Goal: Find specific page/section: Find specific page/section

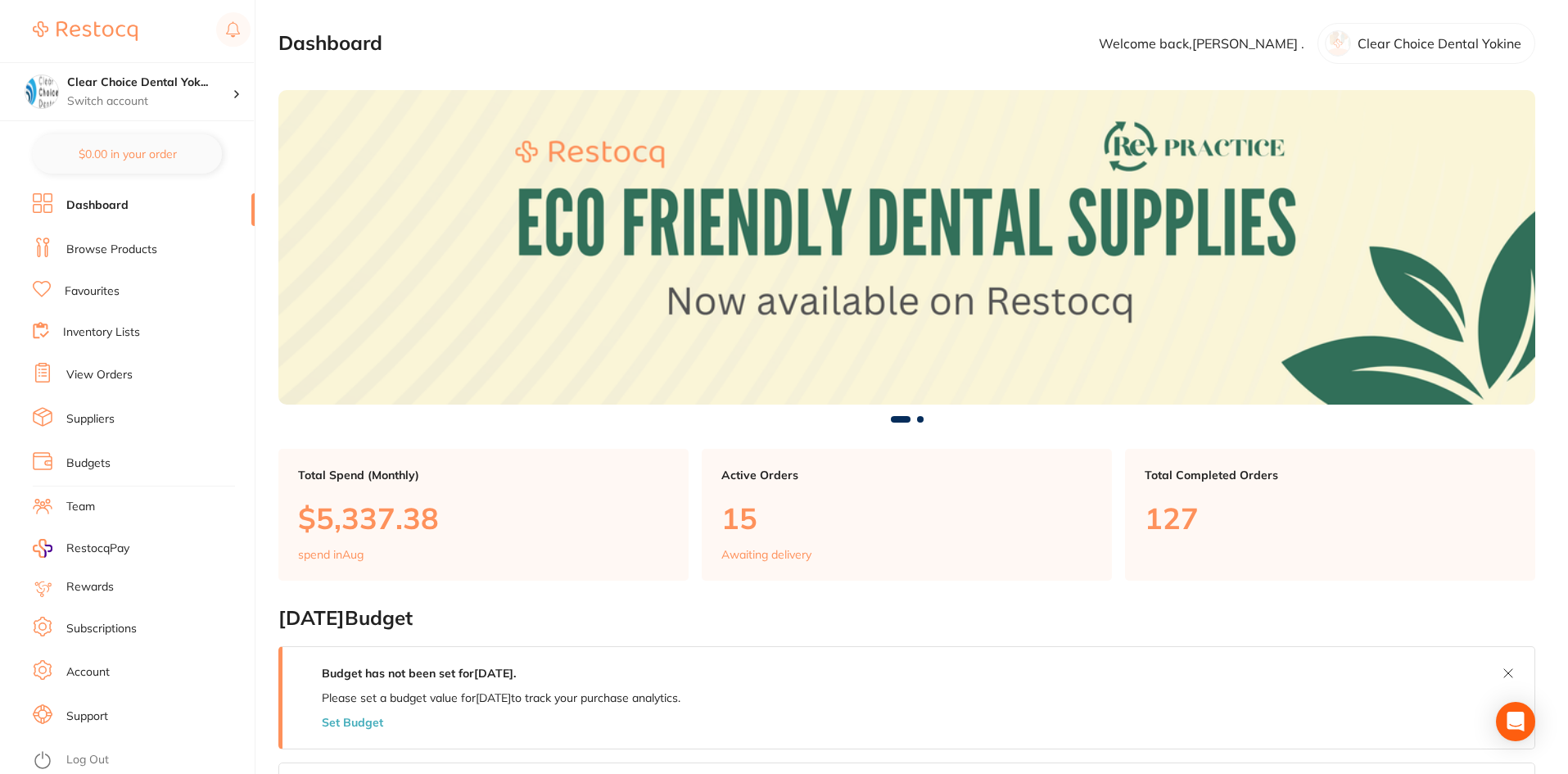
click at [133, 242] on link "Browse Products" at bounding box center [112, 250] width 91 height 16
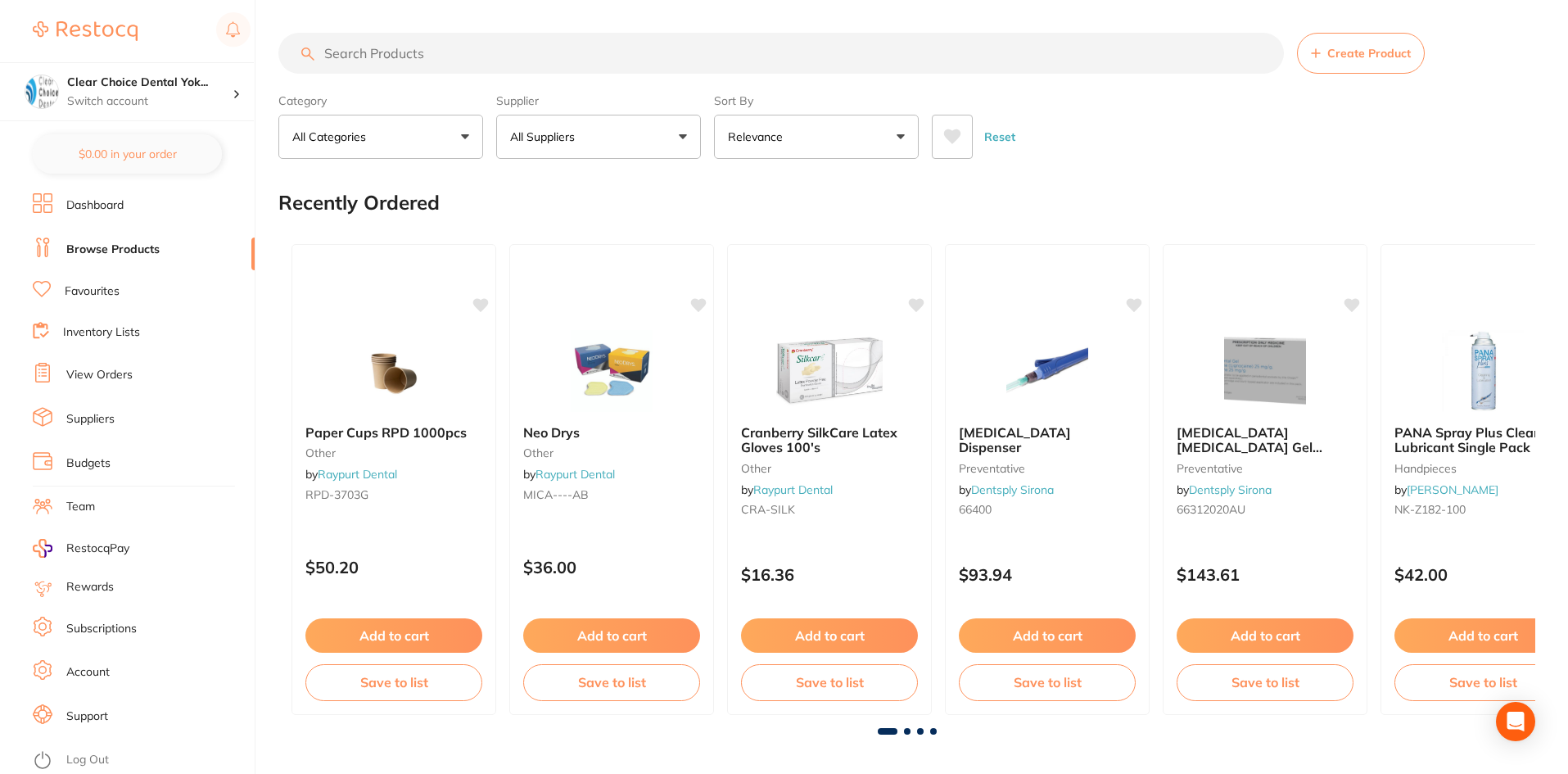
click at [343, 45] on input "search" at bounding box center [780, 53] width 1006 height 41
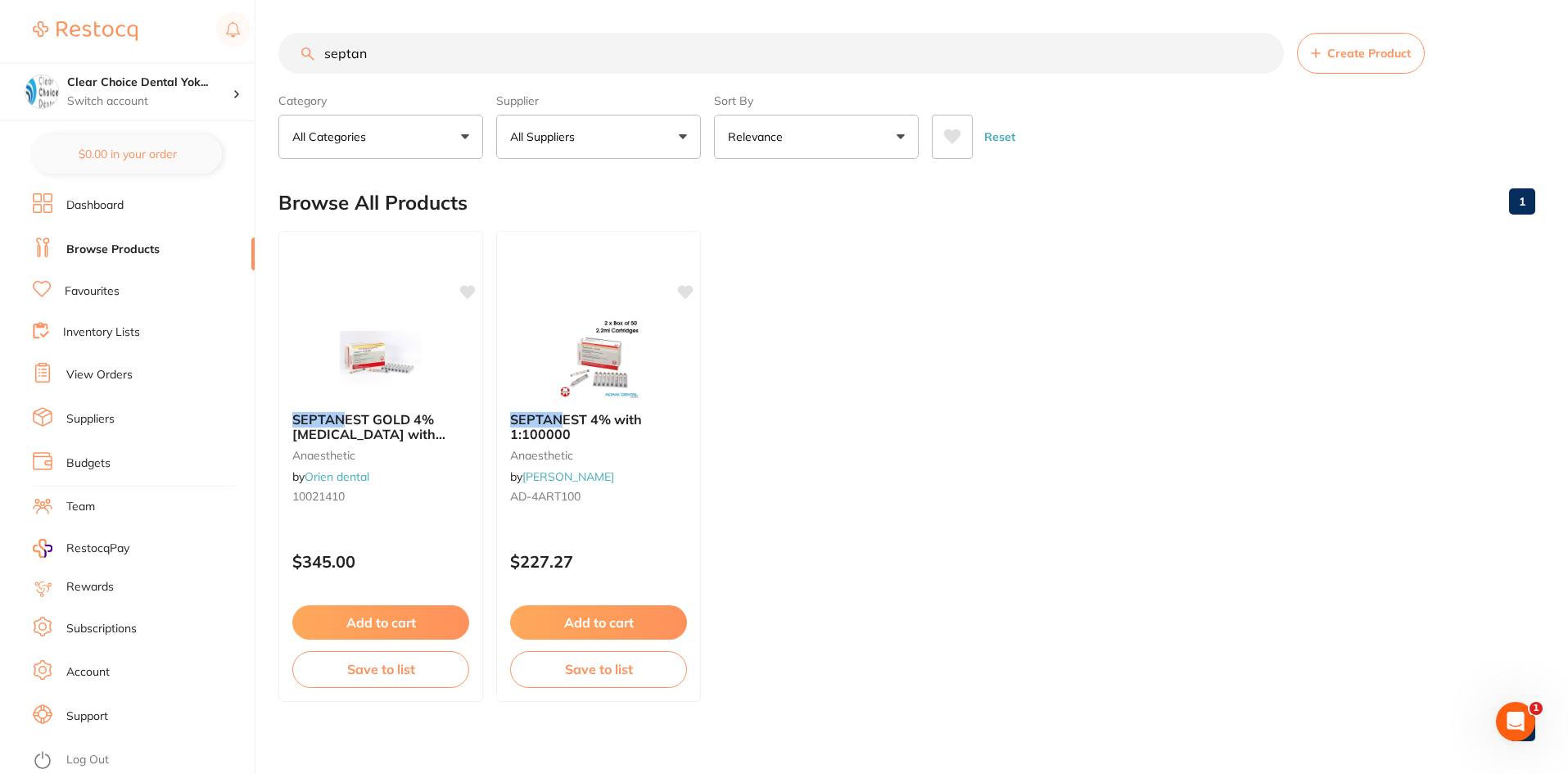
scroll to position [13, 0]
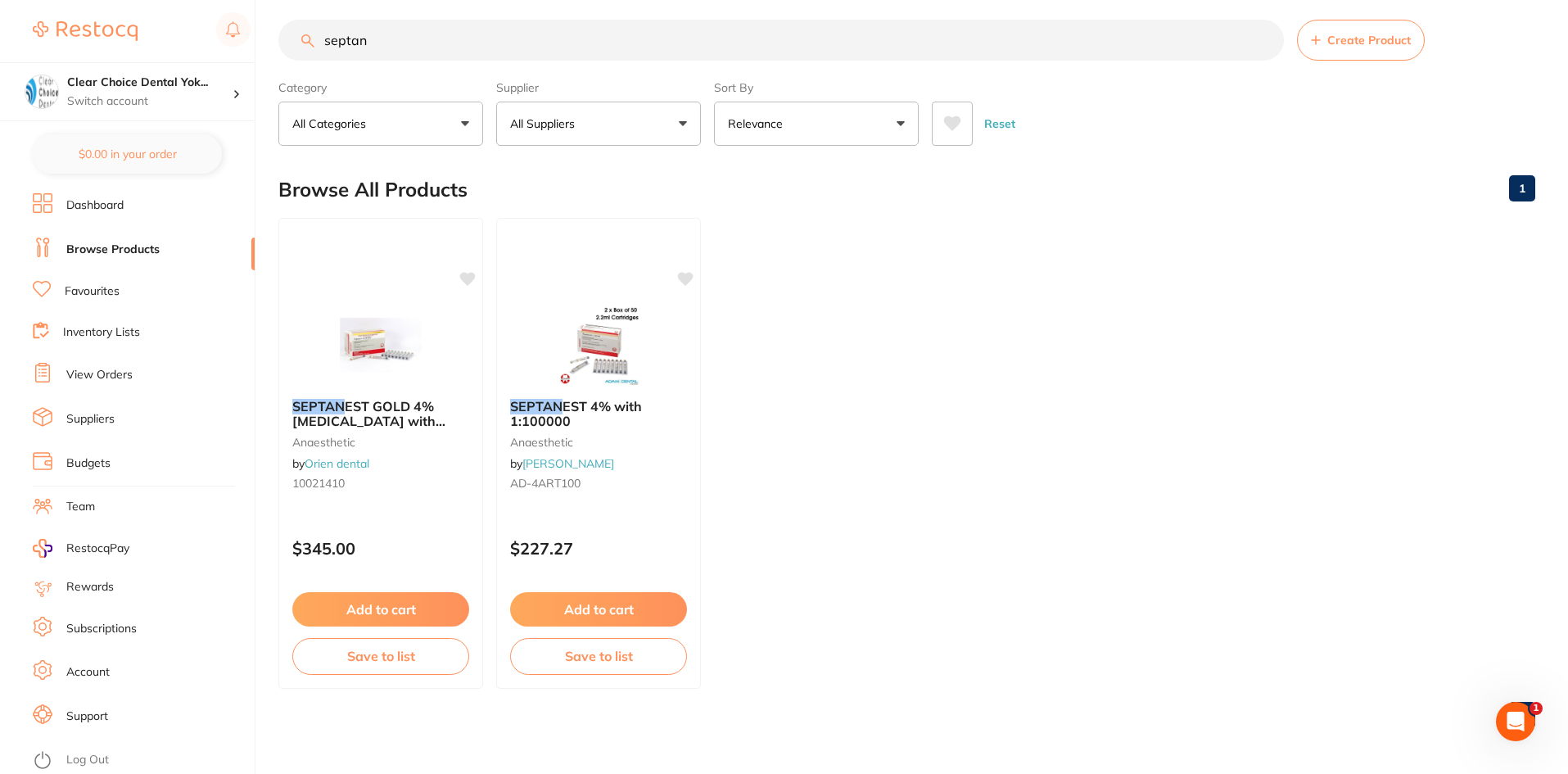
type input "septan"
click at [104, 246] on link "Browse Products" at bounding box center [113, 250] width 94 height 16
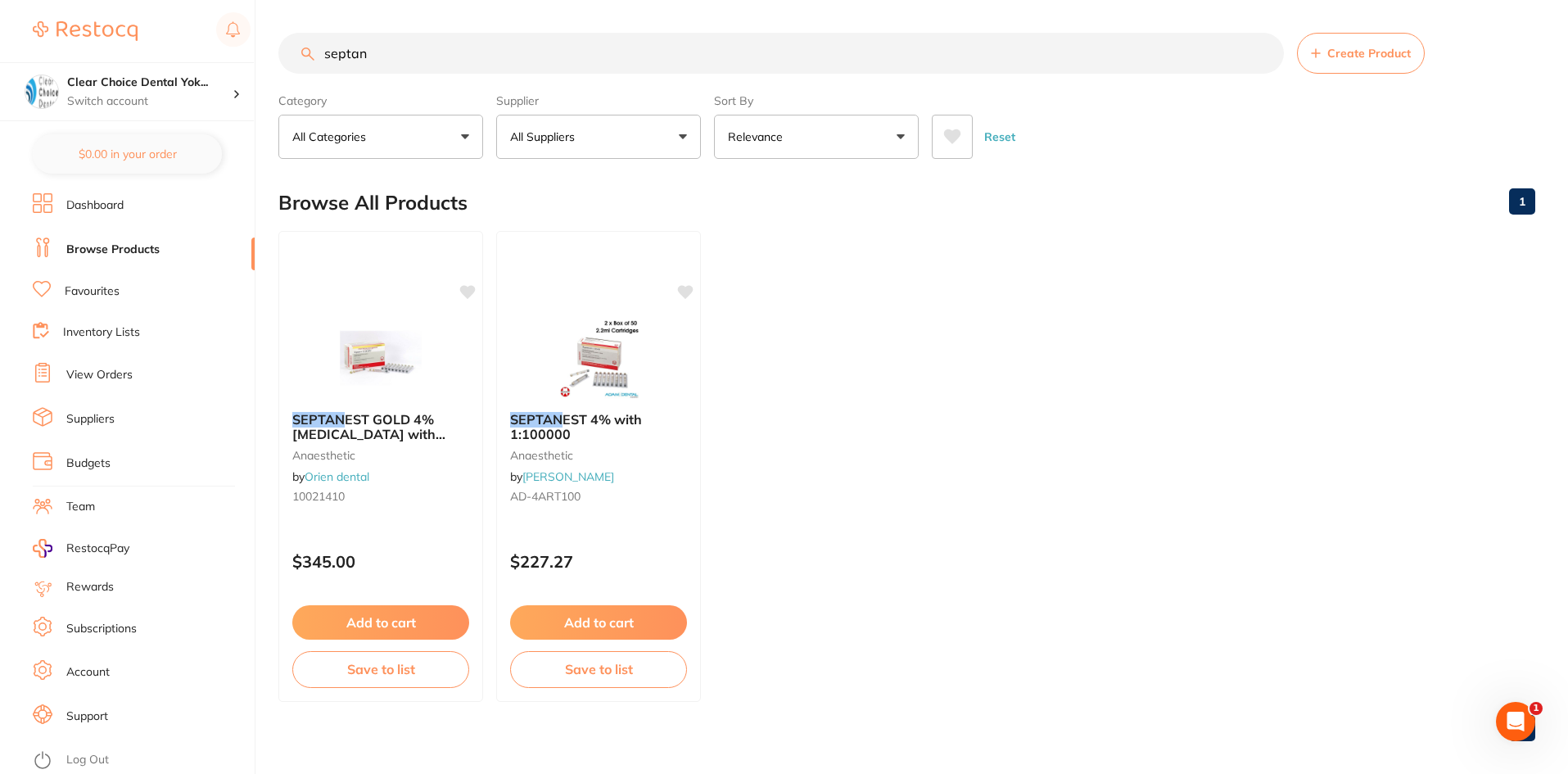
click at [85, 291] on link "Favourites" at bounding box center [92, 292] width 55 height 16
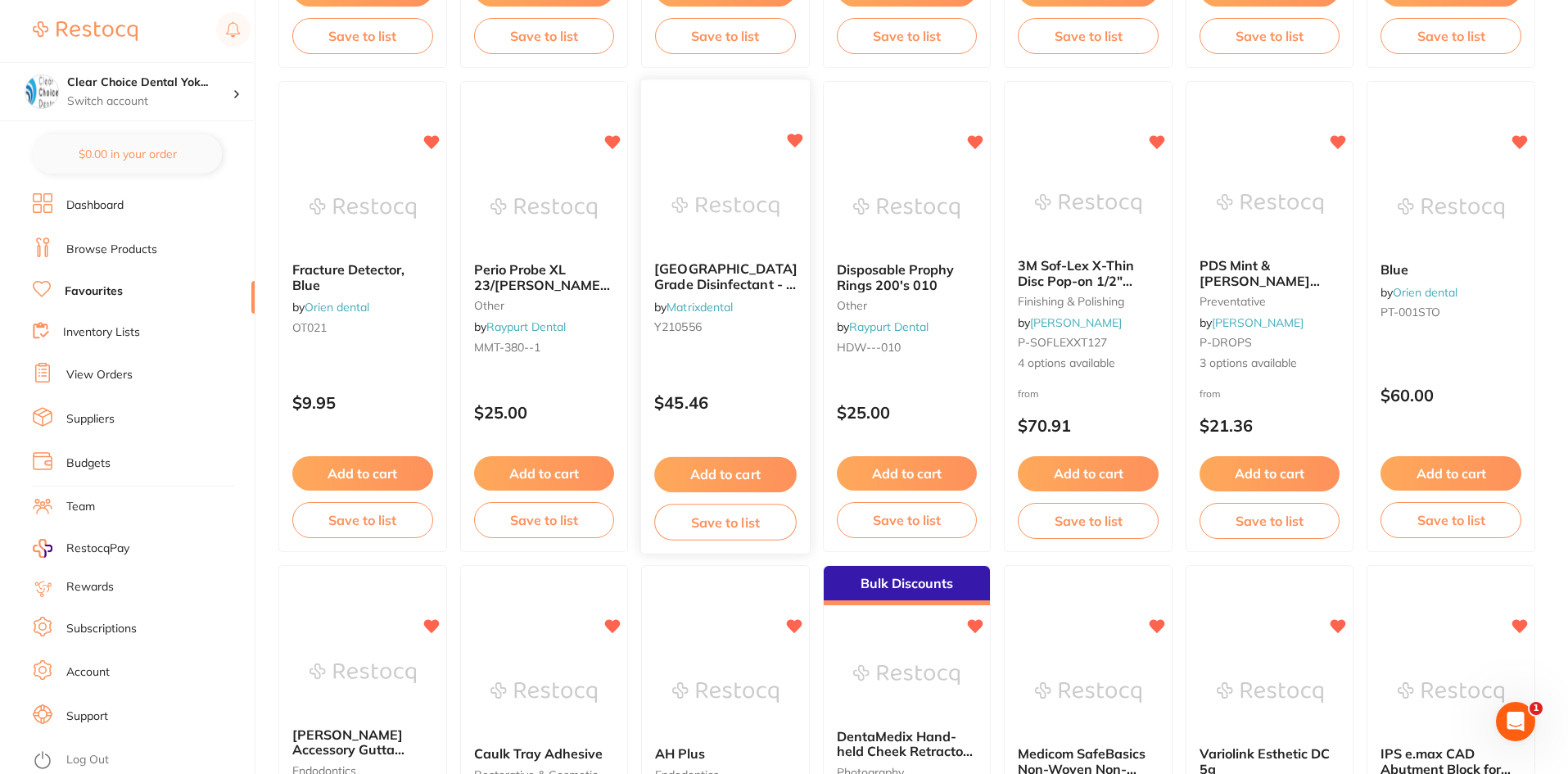
scroll to position [1638, 0]
